Goal: Task Accomplishment & Management: Manage account settings

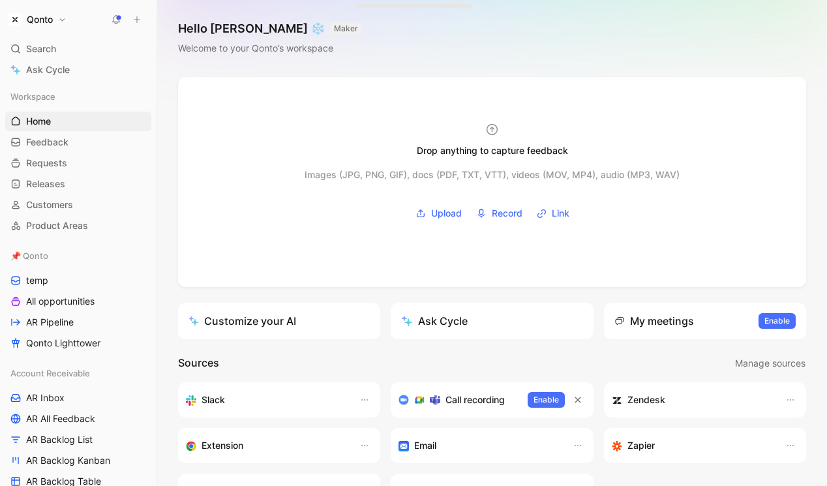
click at [57, 20] on button "Qonto" at bounding box center [37, 19] width 65 height 18
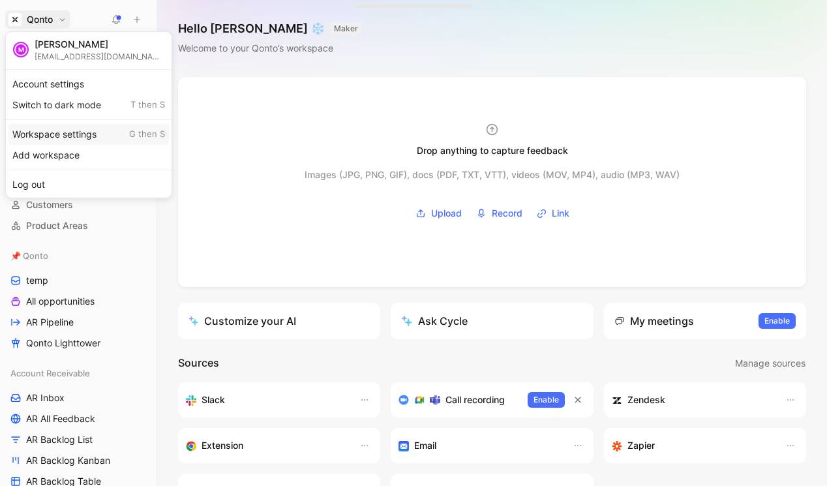
click at [72, 134] on div "Workspace settings G then S" at bounding box center [88, 134] width 160 height 21
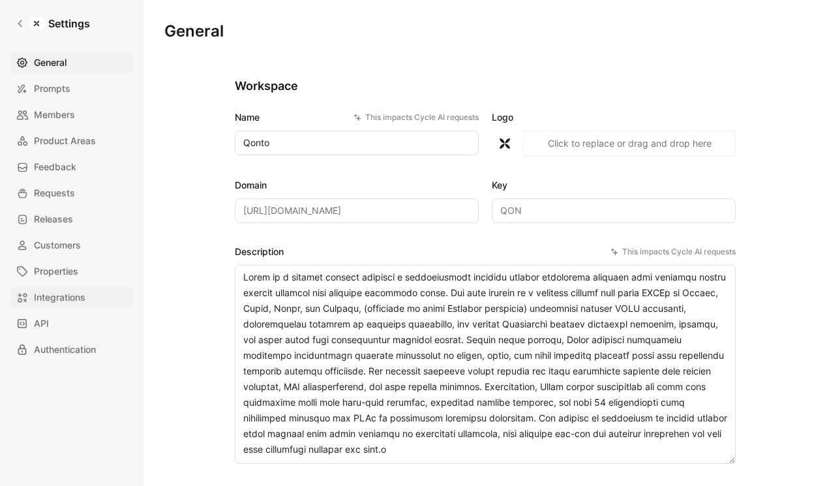
click at [90, 294] on link "Integrations" at bounding box center [71, 297] width 123 height 21
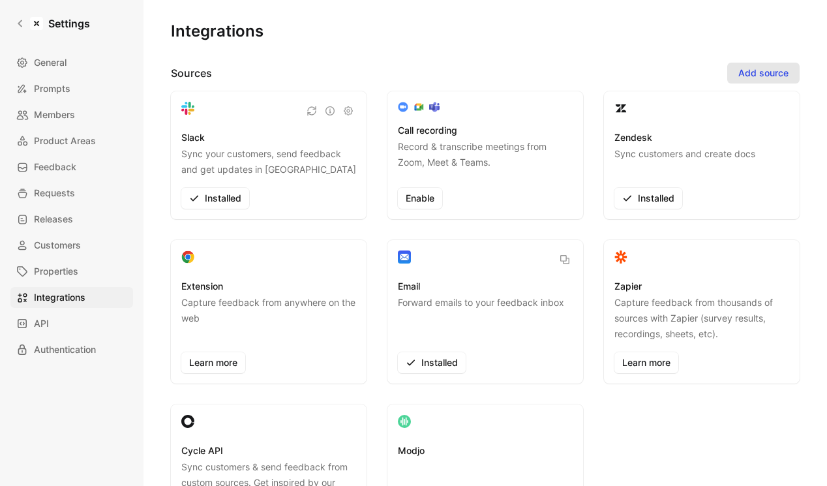
click at [767, 82] on button "Add source" at bounding box center [763, 73] width 72 height 21
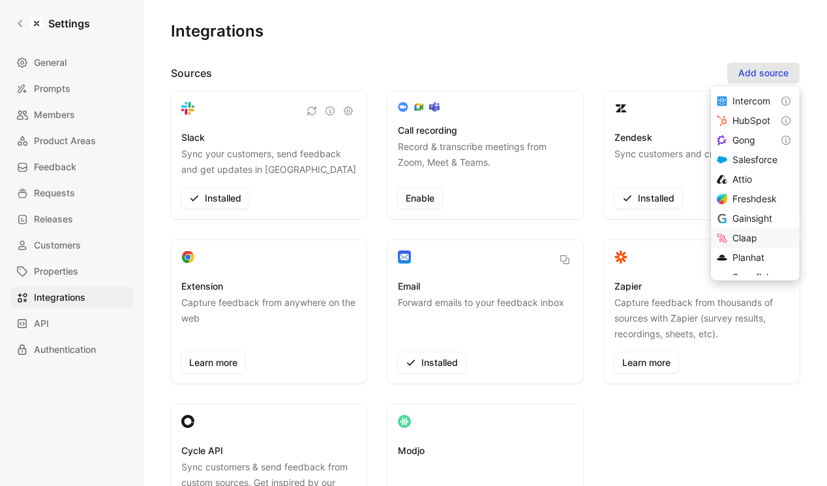
scroll to position [31, 0]
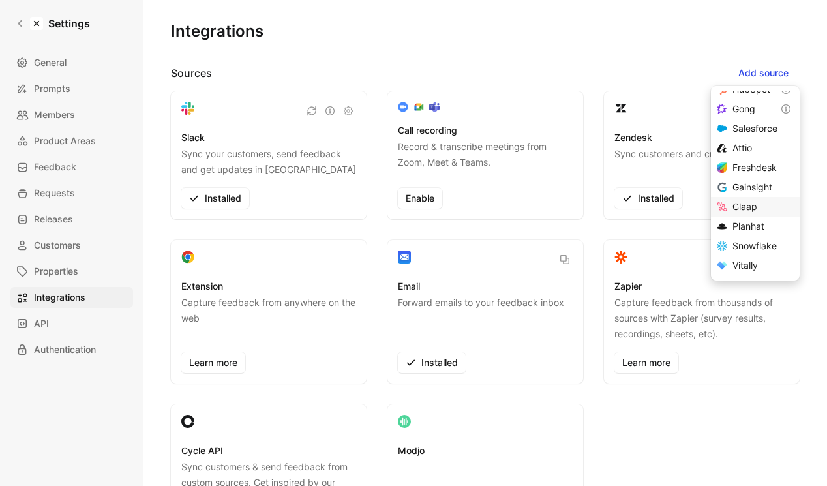
click at [754, 200] on div "Claap" at bounding box center [760, 207] width 56 height 16
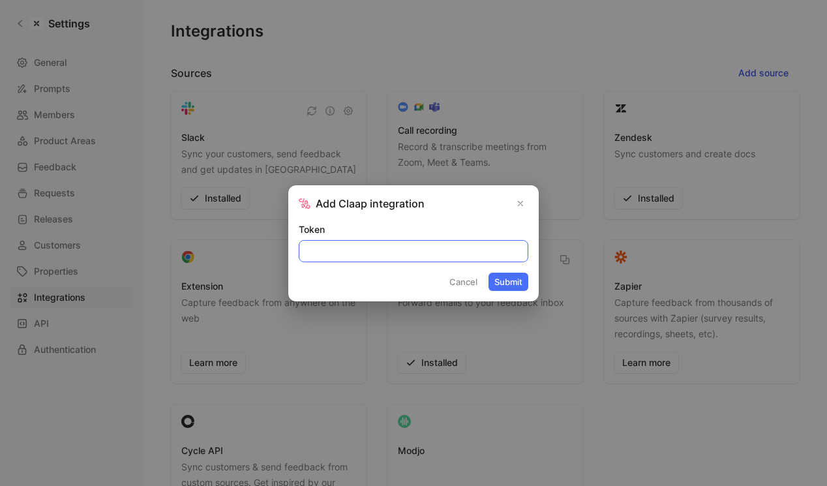
paste input "cla_QKw9G8PTcxKD7KpW_4ad06399a2fb9e68"
type input "cla_QKw9G8PTcxKD7KpW_4ad06399a2fb9e68"
click at [509, 282] on button "Submit" at bounding box center [508, 282] width 40 height 18
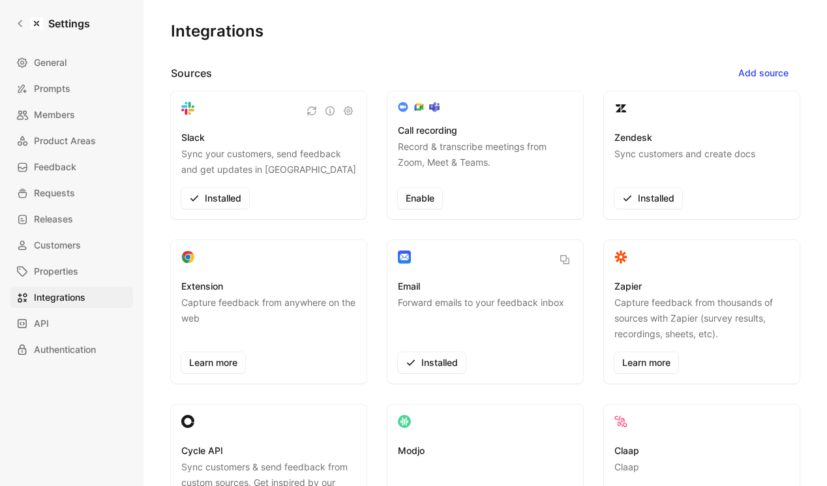
scroll to position [155, 0]
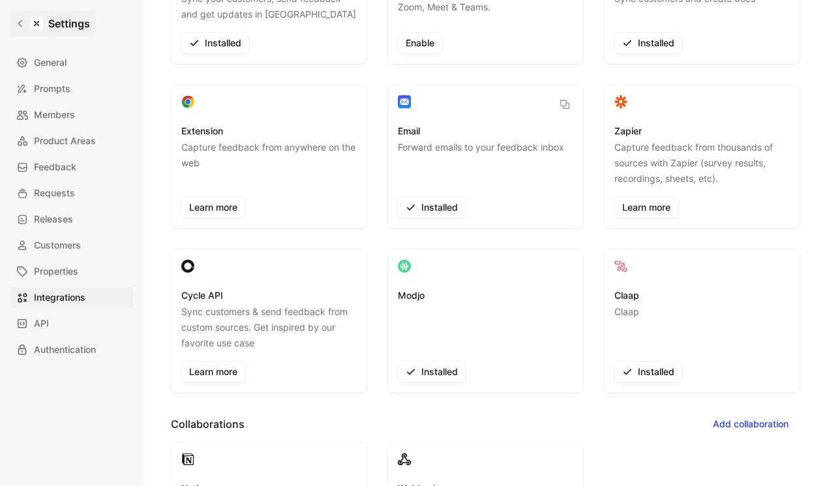
click at [18, 23] on icon at bounding box center [20, 23] width 5 height 7
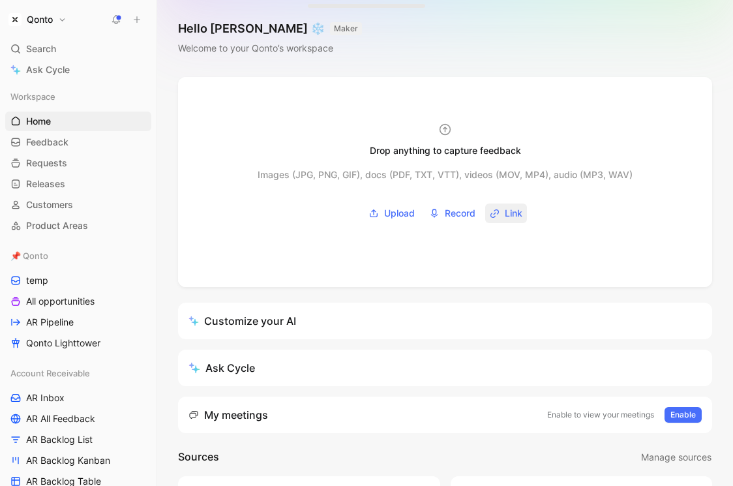
click at [503, 215] on button "Link" at bounding box center [506, 213] width 42 height 20
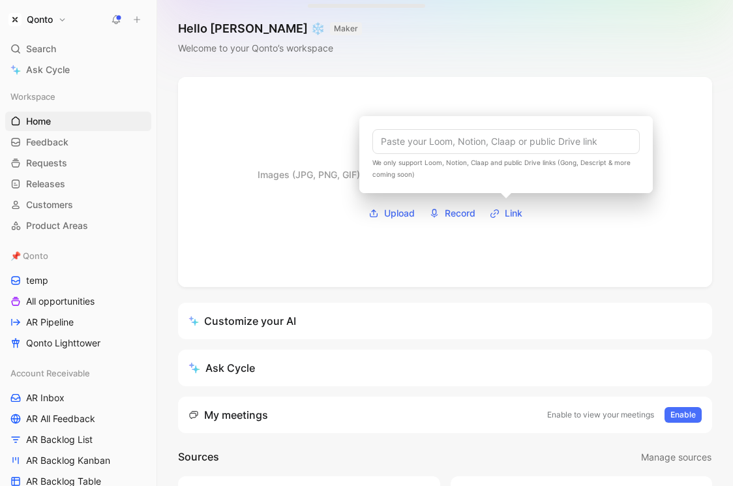
type input "[URL][DOMAIN_NAME]"
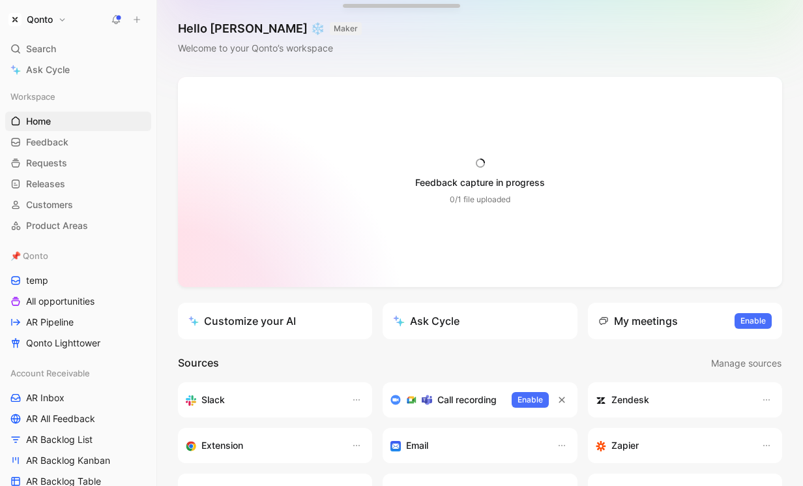
click at [493, 211] on div "Feedback capture in progress 0/1 file uploaded Images (JPG, PNG, GIF), docs (PD…" at bounding box center [480, 182] width 375 height 82
